Goal: Information Seeking & Learning: Learn about a topic

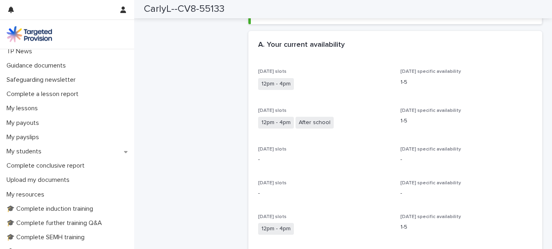
scroll to position [62, 0]
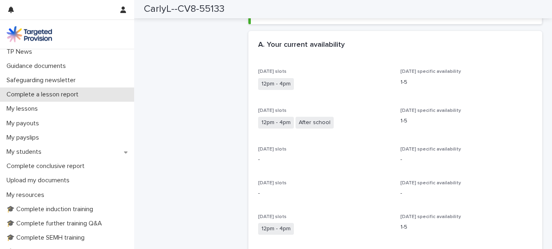
click at [41, 96] on p "Complete a lesson report" at bounding box center [44, 95] width 82 height 8
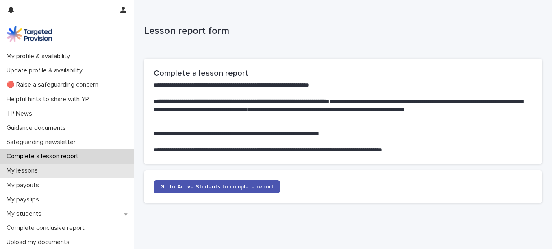
click at [65, 168] on div "My lessons" at bounding box center [67, 170] width 134 height 14
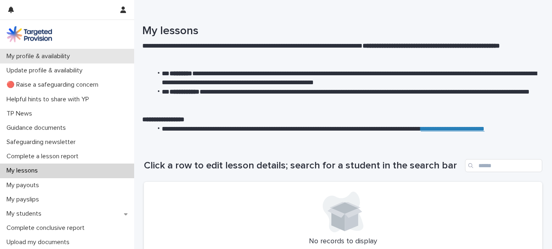
click at [42, 58] on p "My profile & availability" at bounding box center [39, 56] width 73 height 8
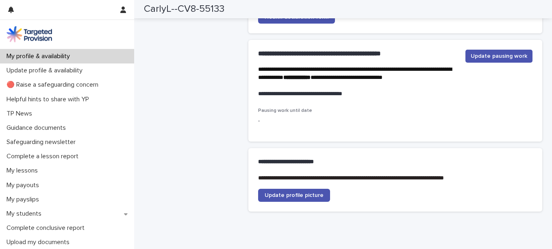
scroll to position [2024, 0]
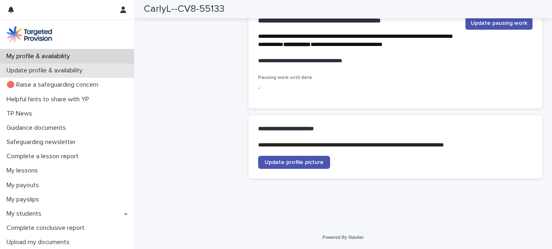
click at [35, 72] on p "Update profile & availability" at bounding box center [46, 71] width 86 height 8
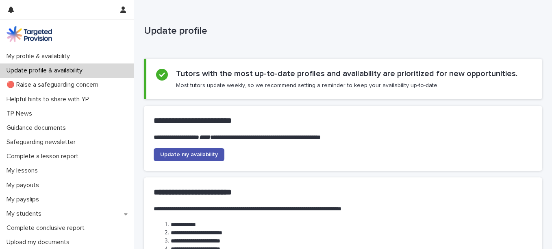
scroll to position [136, 0]
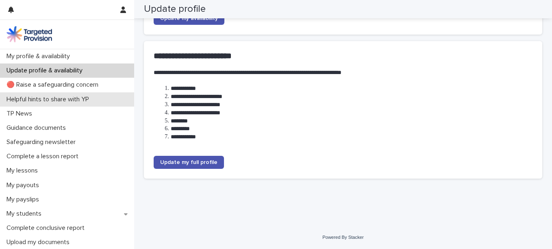
click at [33, 100] on p "Helpful hints to share with YP" at bounding box center [49, 99] width 92 height 8
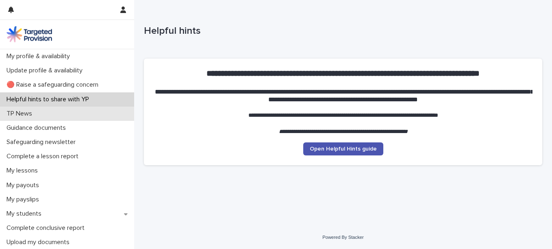
click at [29, 117] on div "TP News" at bounding box center [67, 113] width 134 height 14
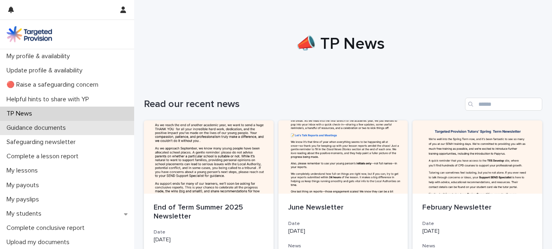
click at [27, 127] on p "Guidance documents" at bounding box center [37, 128] width 69 height 8
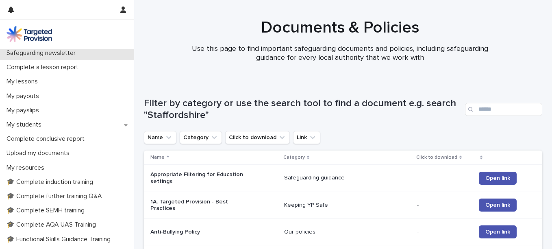
scroll to position [89, 0]
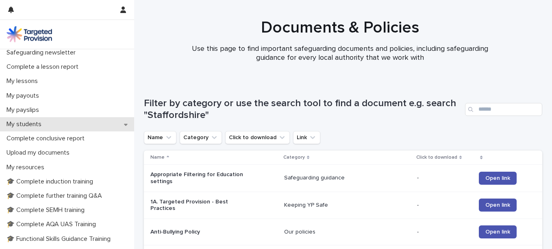
click at [34, 119] on div "My students" at bounding box center [67, 124] width 134 height 14
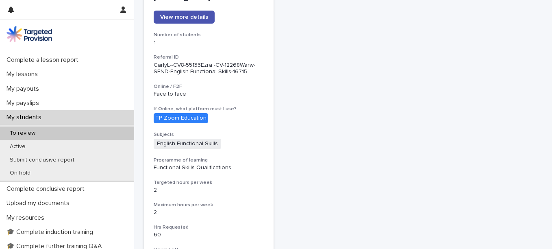
scroll to position [136, 0]
click at [197, 21] on link "View more details" at bounding box center [184, 17] width 61 height 13
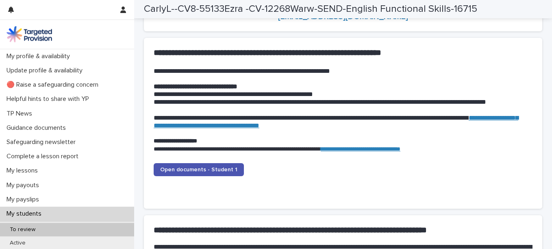
scroll to position [782, 0]
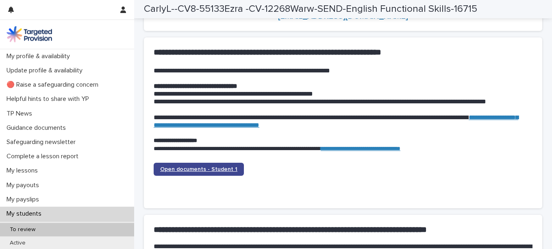
click at [207, 169] on span "Open documents - Student 1" at bounding box center [198, 169] width 77 height 6
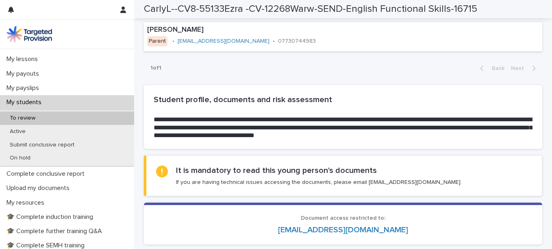
scroll to position [568, 0]
